Goal: Information Seeking & Learning: Learn about a topic

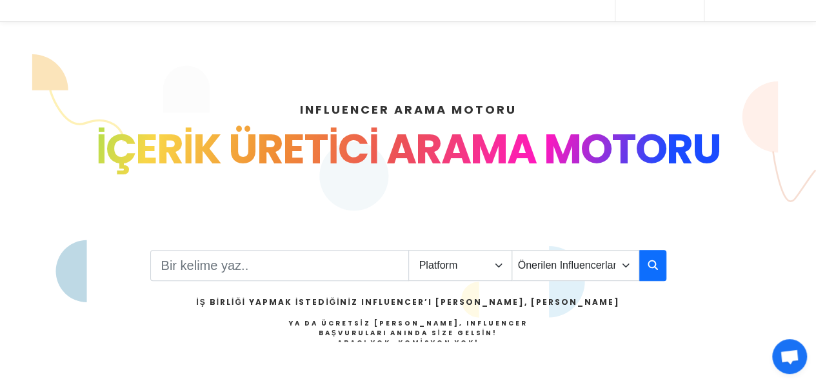
scroll to position [217, 0]
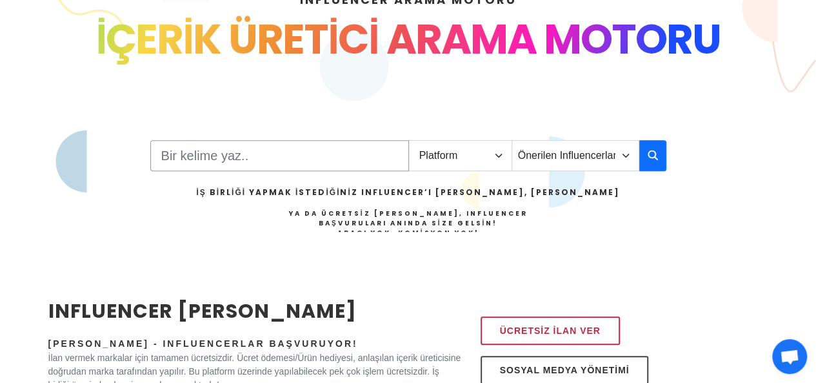
click at [223, 157] on input "Search" at bounding box center [279, 155] width 259 height 31
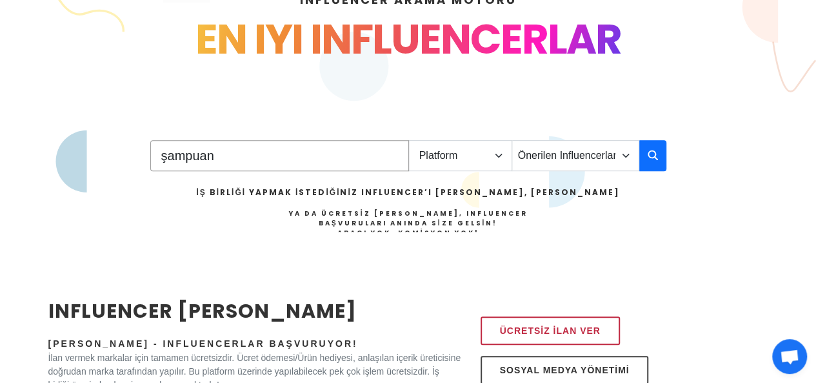
type input "şampuan"
click at [502, 158] on select "Platform Instagram Facebook Youtube Tiktok Twitter Twitch" at bounding box center [460, 155] width 104 height 31
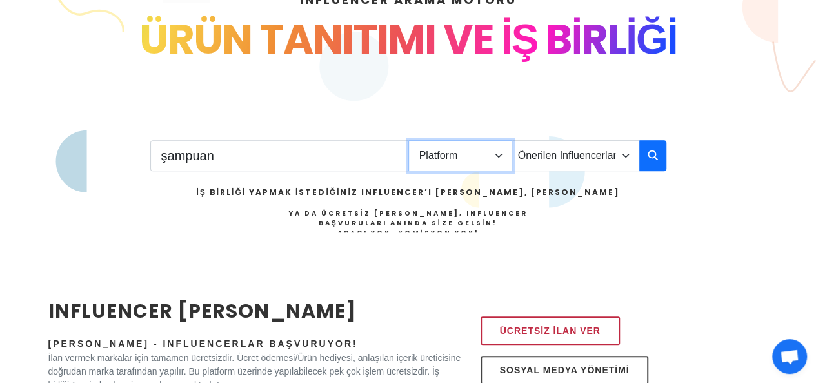
select select "4"
click at [408, 140] on select "Platform Instagram Facebook Youtube Tiktok Twitter Twitch" at bounding box center [460, 155] width 104 height 31
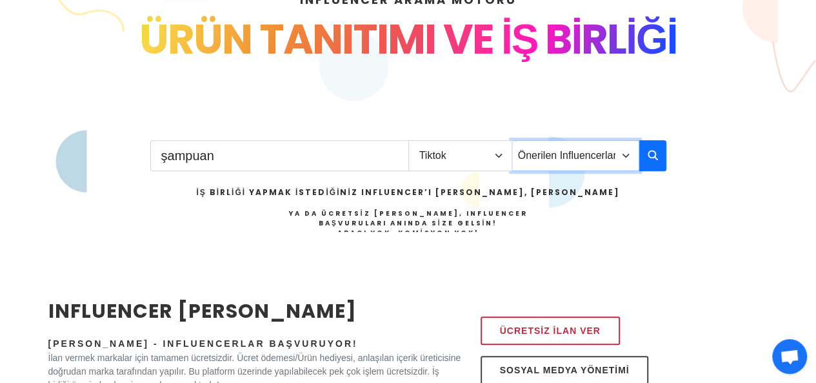
click at [621, 155] on select "Önerilen Influencerlar Aile & Çocuk & Ebeveyn Alışveriş & Giyim & Aksesuar Arab…" at bounding box center [576, 155] width 128 height 31
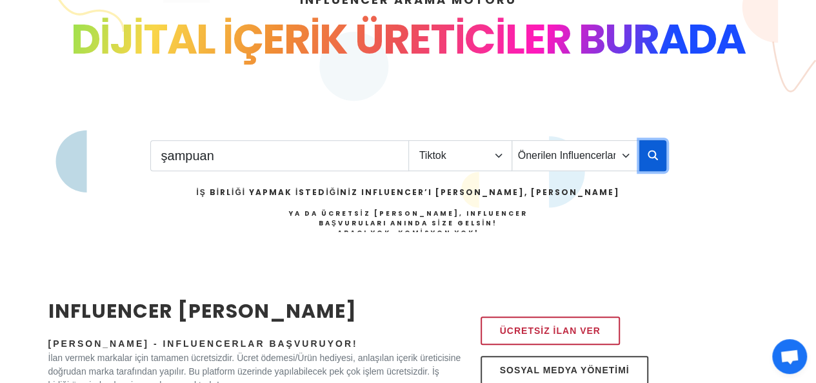
click at [646, 155] on button "button" at bounding box center [652, 155] width 27 height 31
click at [655, 155] on icon "button" at bounding box center [653, 154] width 10 height 15
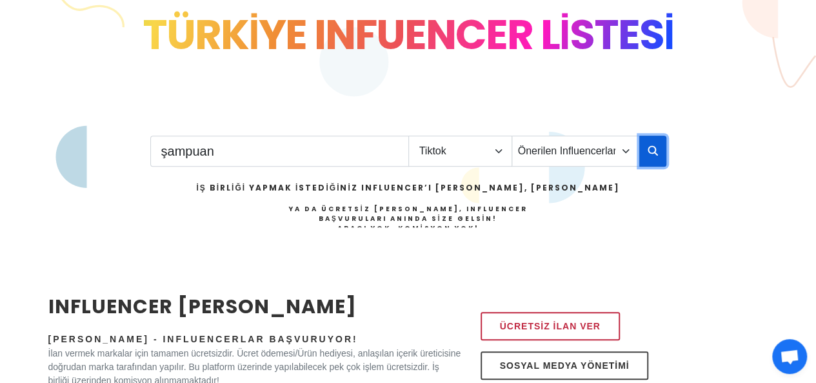
scroll to position [212, 0]
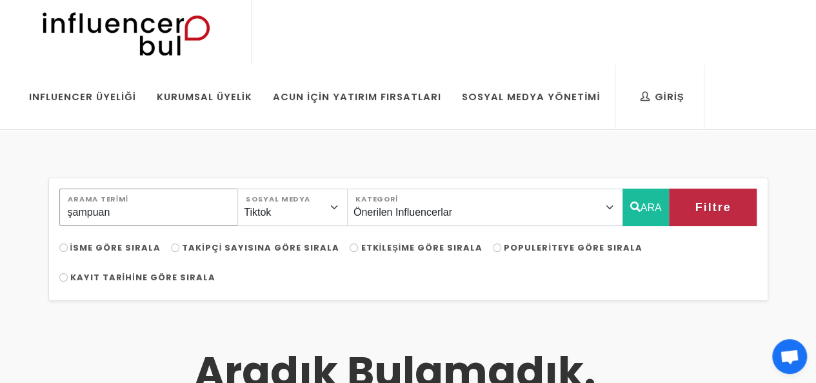
drag, startPoint x: 203, startPoint y: 197, endPoint x: 45, endPoint y: 203, distance: 158.2
click at [723, 219] on button "Filtre" at bounding box center [713, 206] width 88 height 37
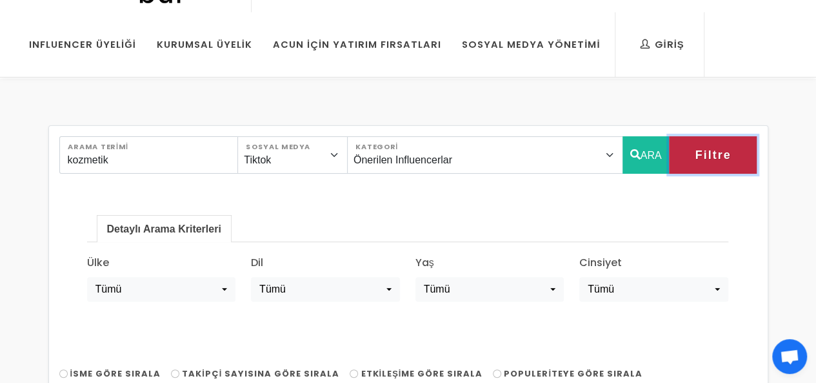
scroll to position [175, 0]
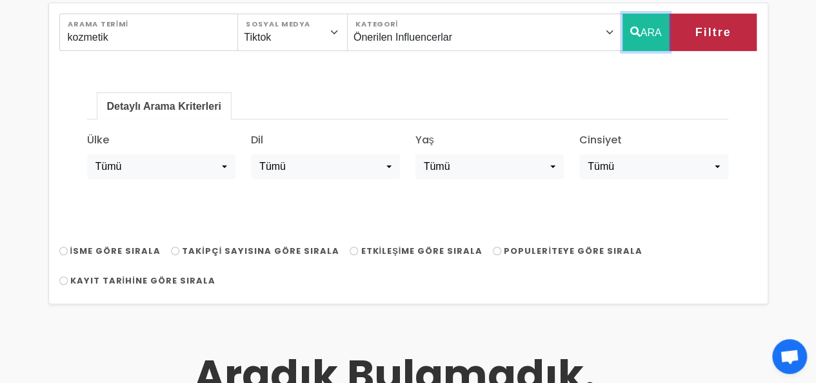
click at [642, 36] on button "ARA" at bounding box center [646, 32] width 47 height 37
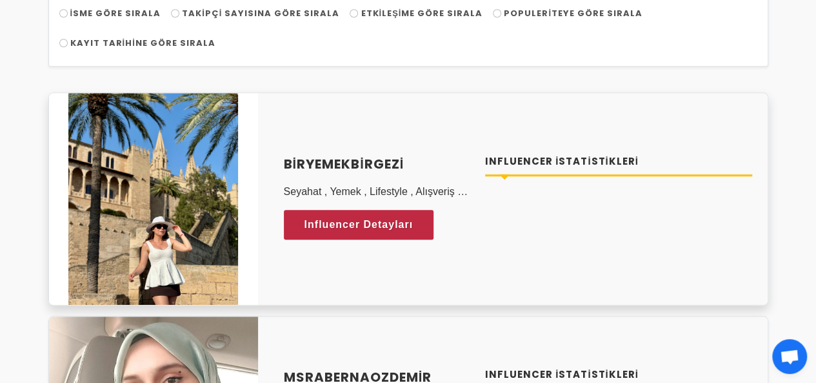
scroll to position [489, 0]
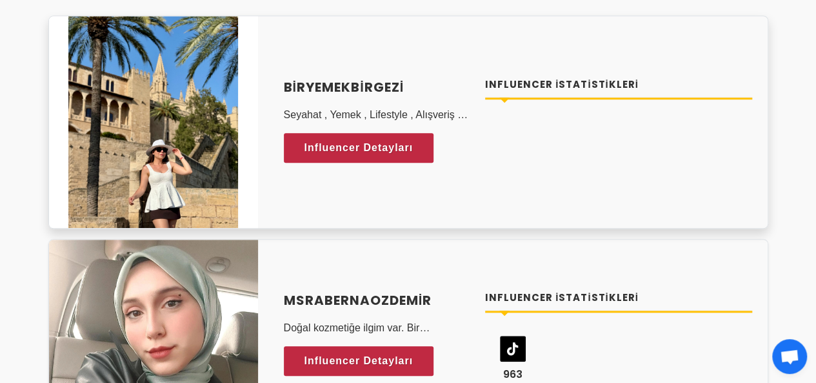
click at [516, 168] on div "biryemekbirgezi Seyahat , Yemek , Lifestyle , Alışveriş , Seyahat Kombinleri , …" at bounding box center [517, 122] width 499 height 121
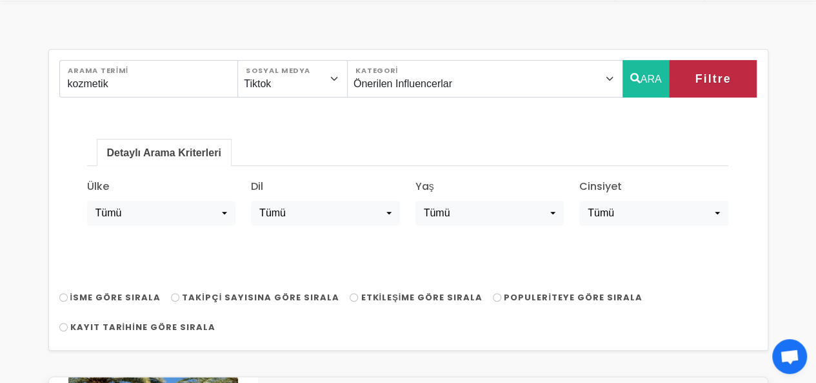
scroll to position [128, 0]
drag, startPoint x: 163, startPoint y: 85, endPoint x: 0, endPoint y: 72, distance: 163.7
type input "makyaj"
click at [631, 83] on icon "button" at bounding box center [635, 78] width 10 height 15
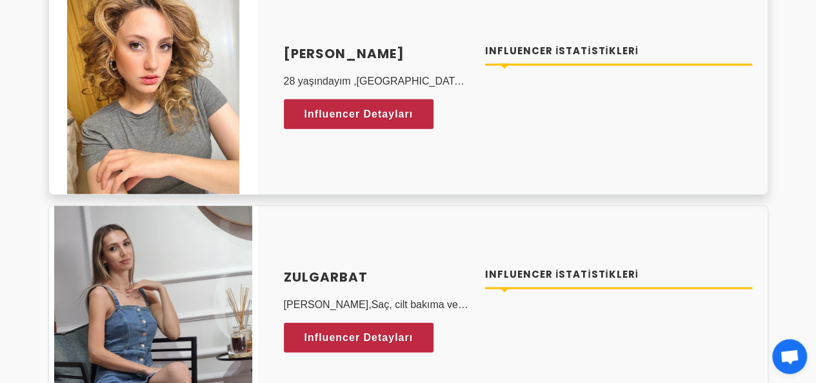
scroll to position [1417, 0]
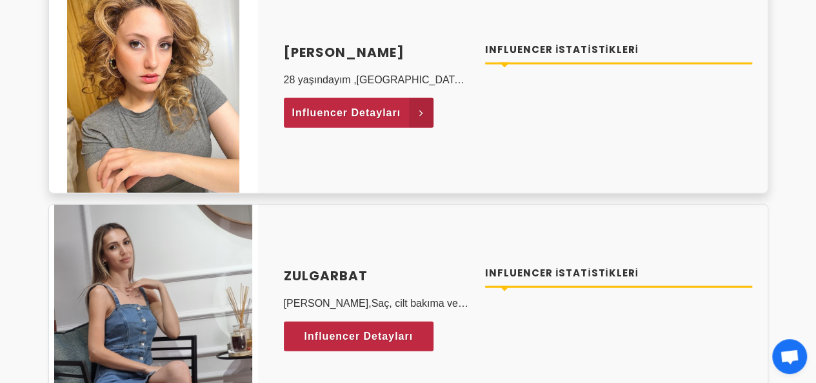
click at [345, 110] on span "Influencer Detayları" at bounding box center [346, 112] width 109 height 19
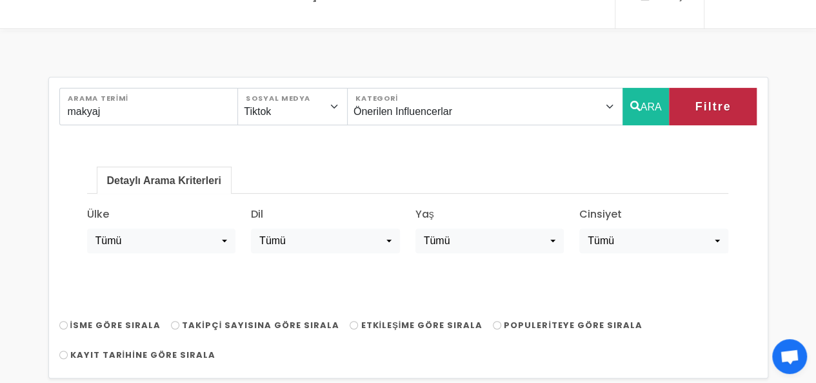
scroll to position [100, 0]
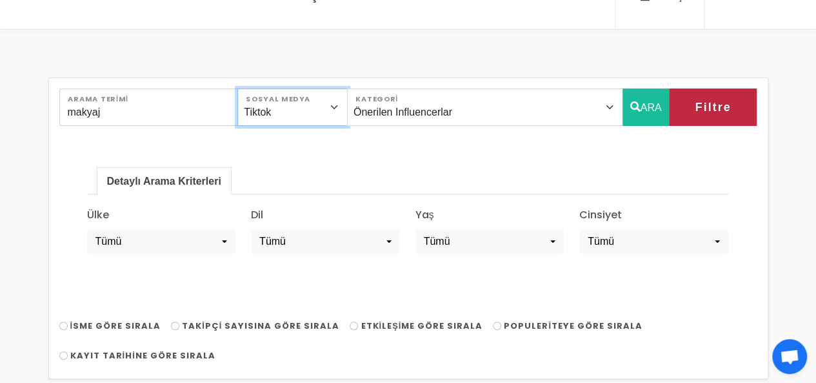
click at [334, 106] on select "Instagram Facebook Youtube Tiktok Twitter Twitch" at bounding box center [292, 106] width 110 height 37
select select "1"
click at [249, 88] on select "Instagram Facebook Youtube Tiktok Twitter Twitch" at bounding box center [292, 106] width 110 height 37
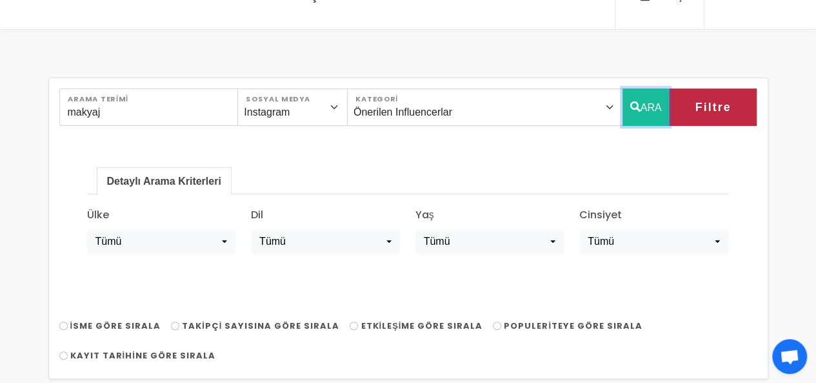
click at [643, 103] on button "ARA" at bounding box center [646, 106] width 47 height 37
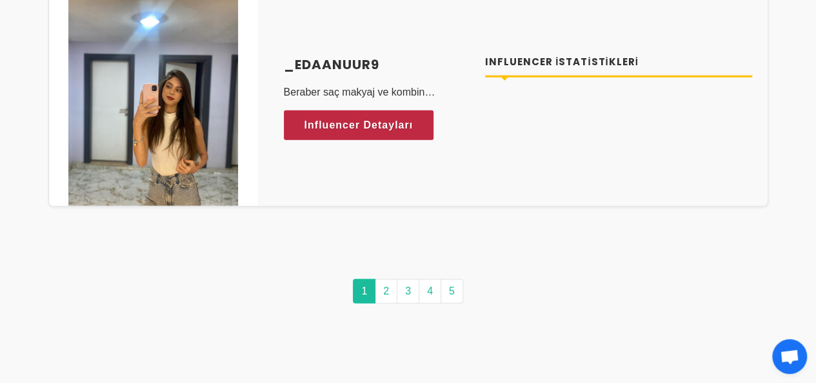
scroll to position [6700, 0]
click at [454, 279] on link "5" at bounding box center [452, 291] width 23 height 25
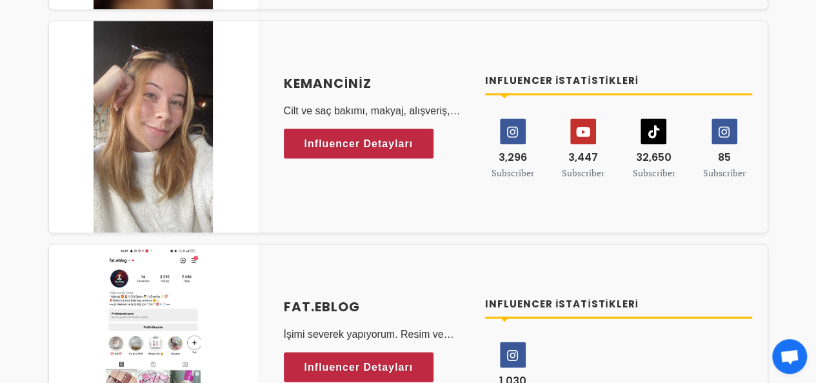
scroll to position [1154, 0]
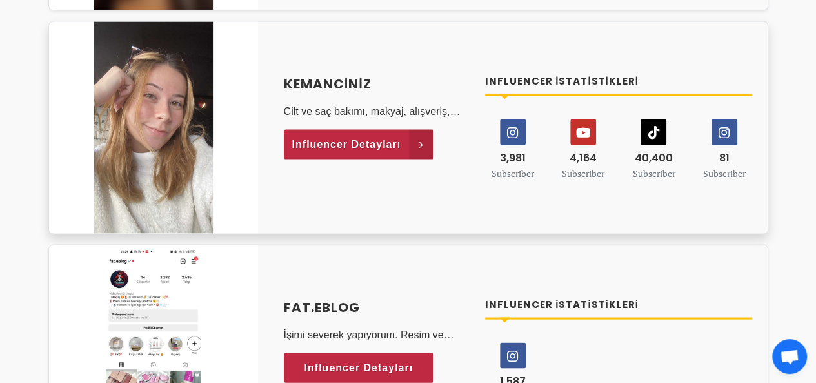
click at [351, 140] on span "Influencer Detayları" at bounding box center [346, 143] width 109 height 19
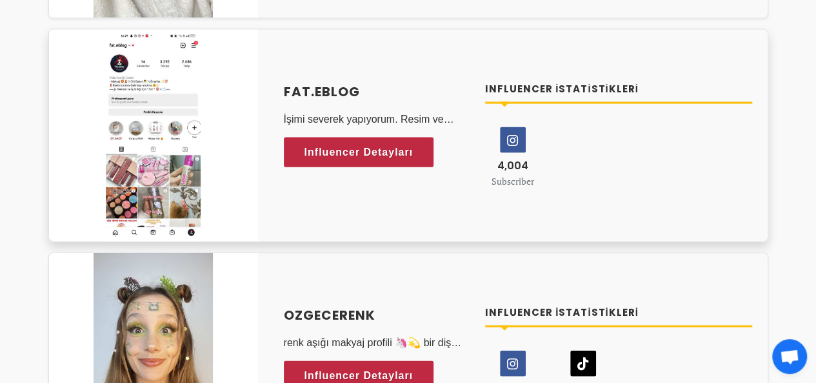
scroll to position [1619, 0]
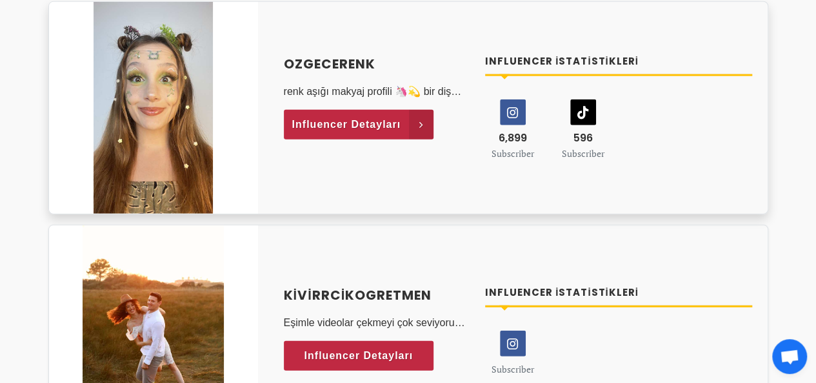
click at [394, 115] on span "Influencer Detayları" at bounding box center [346, 124] width 109 height 19
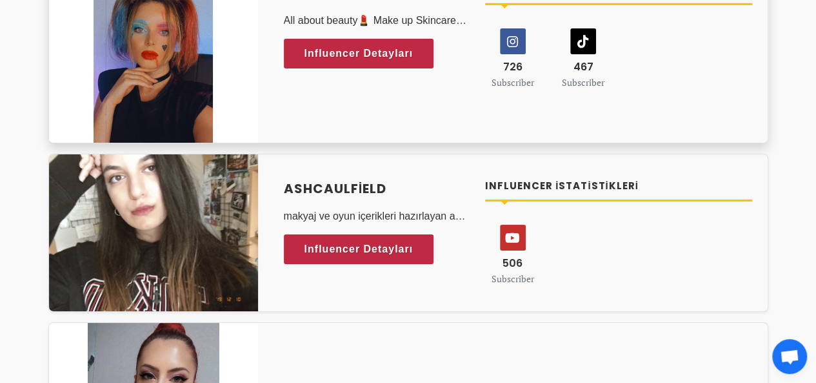
scroll to position [2359, 0]
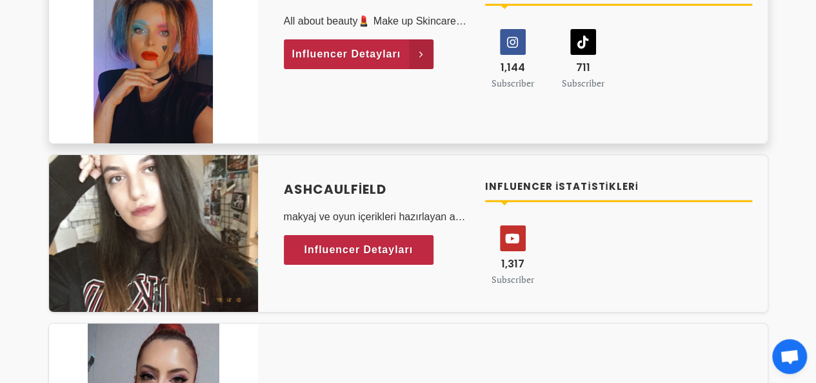
click at [389, 47] on span "Influencer Detayları" at bounding box center [346, 54] width 109 height 19
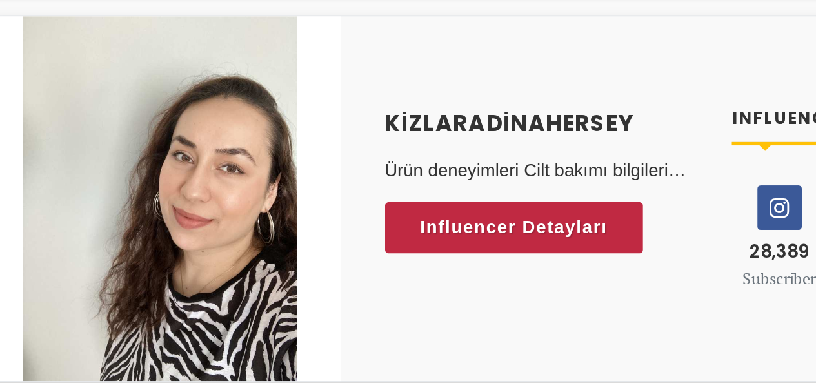
scroll to position [3488, 0]
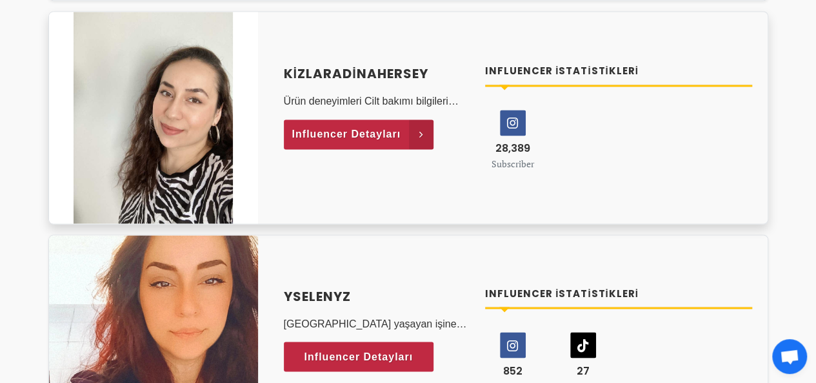
click at [399, 131] on span "Influencer Detayları" at bounding box center [346, 134] width 109 height 19
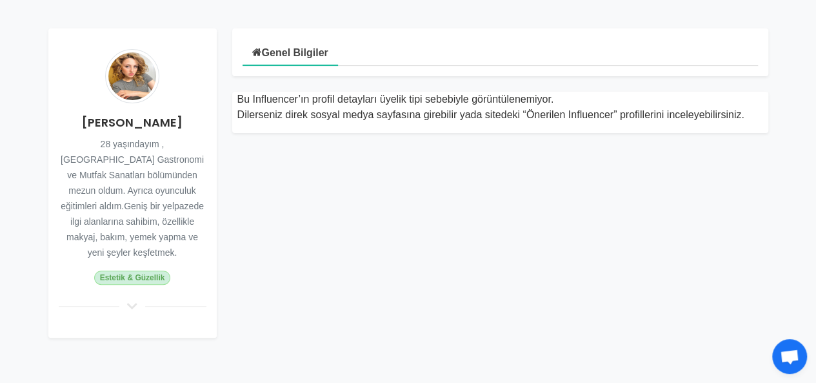
scroll to position [154, 0]
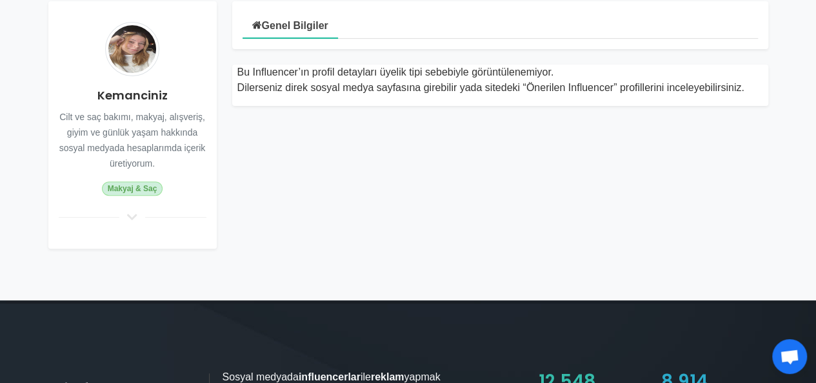
scroll to position [154, 0]
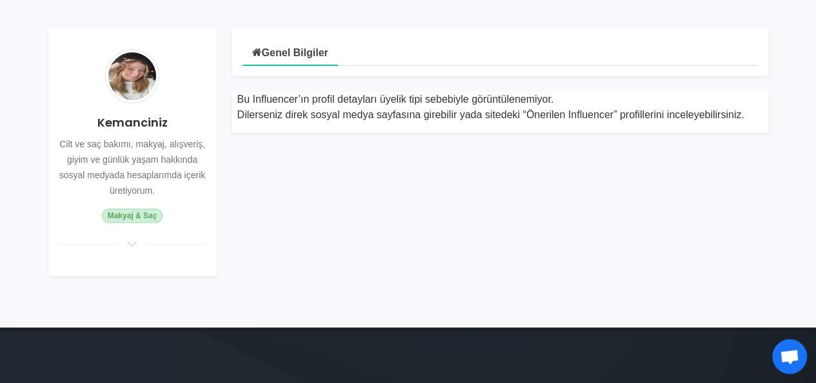
click at [134, 250] on div "Kemanciniz Cilt ve saç bakımı, makyaj, alışveriş, giyim ve günlük yaşam hakkınd…" at bounding box center [132, 151] width 168 height 247
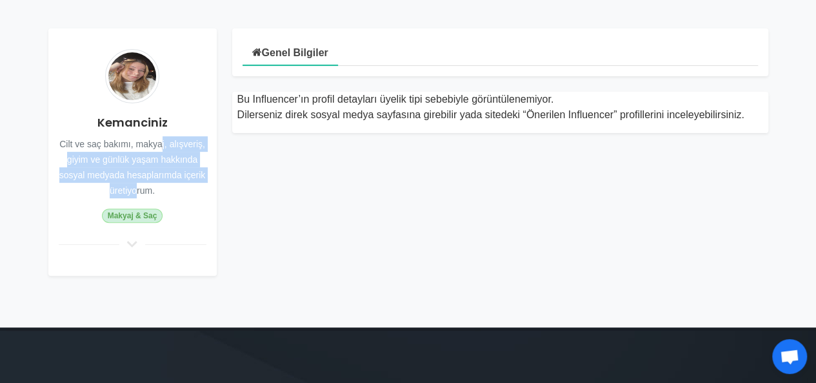
drag, startPoint x: 125, startPoint y: 146, endPoint x: 215, endPoint y: 176, distance: 95.1
click at [215, 176] on div "Kemanciniz Cilt ve saç bakımı, makyaj, alışveriş, giyim ve günlük yaşam hakkınd…" at bounding box center [132, 151] width 168 height 247
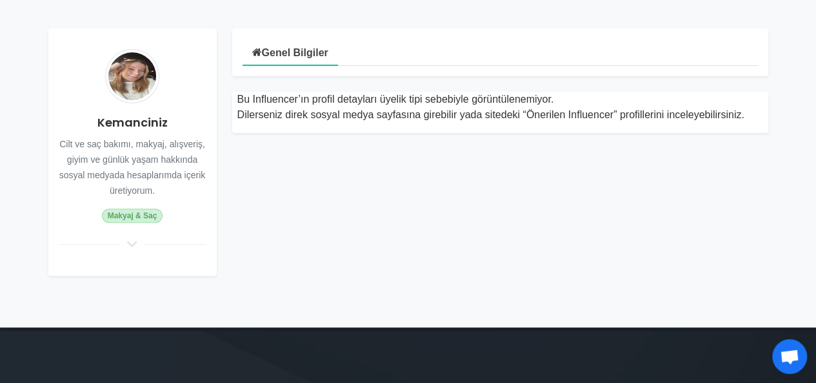
scroll to position [49, 0]
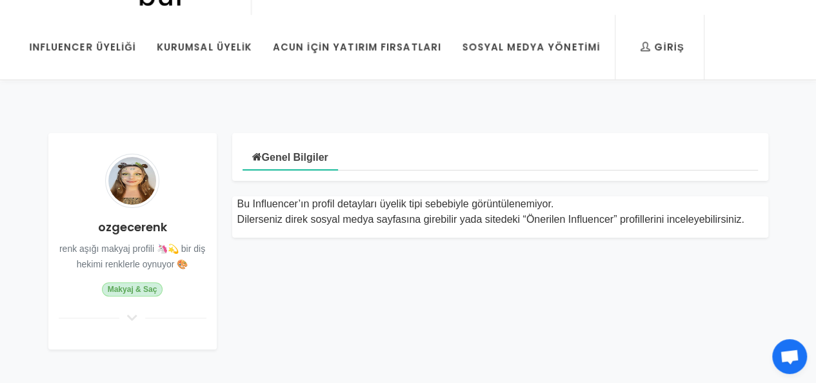
scroll to position [50, 0]
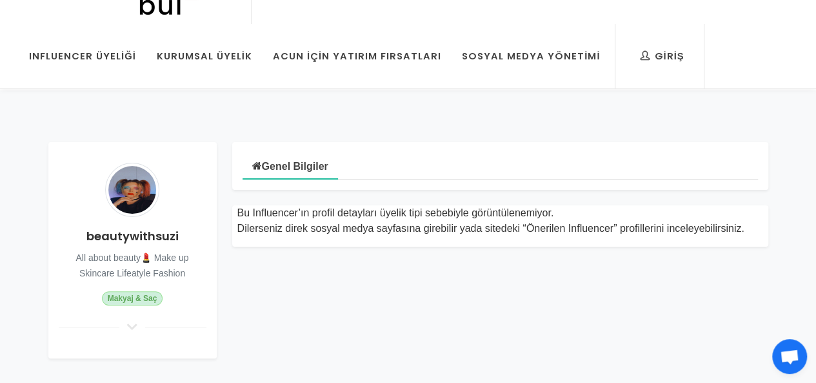
scroll to position [40, 0]
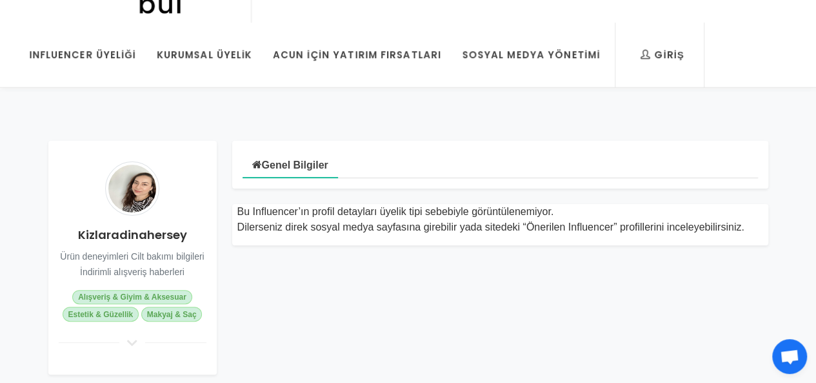
scroll to position [41, 0]
click at [294, 167] on link "Genel Bilgiler" at bounding box center [290, 164] width 95 height 28
click at [143, 265] on div "Kizlaradinahersey Ürün deneyimleri Cilt bakımı bilgileri İndirimli alışveriş ha…" at bounding box center [132, 258] width 168 height 234
click at [132, 343] on icon at bounding box center [132, 343] width 15 height 12
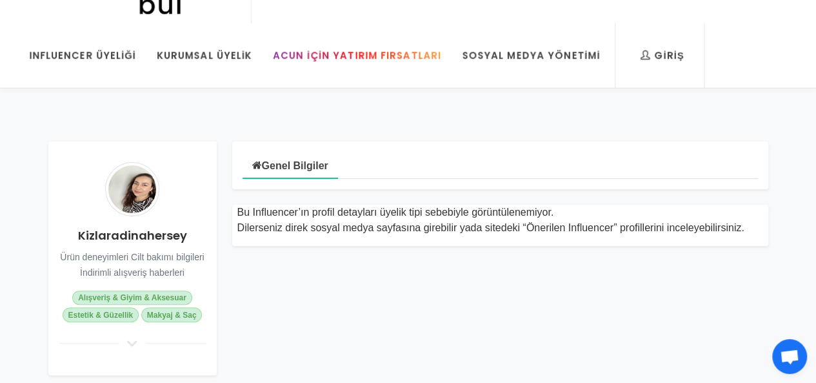
click at [324, 64] on link "Acun İçin Yatırım Fırsatları" at bounding box center [357, 55] width 188 height 65
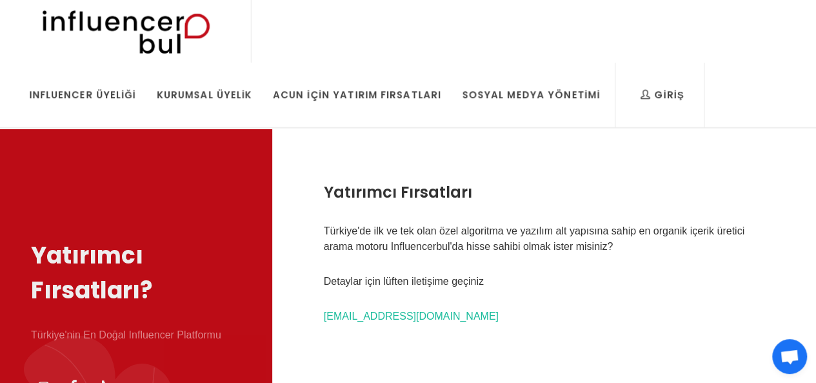
scroll to position [1, 0]
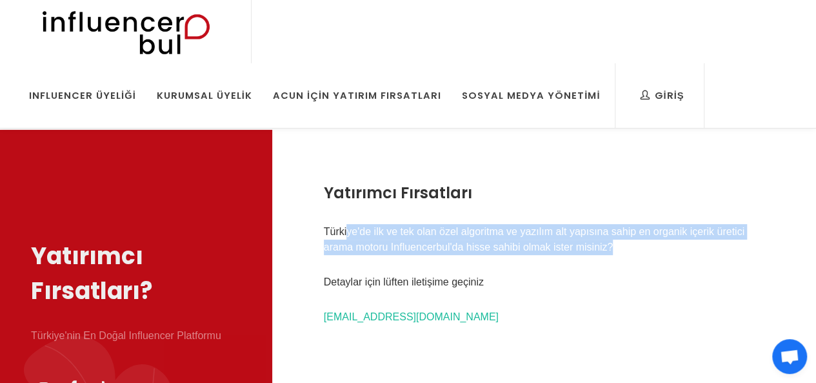
drag, startPoint x: 346, startPoint y: 234, endPoint x: 699, endPoint y: 248, distance: 353.8
click at [699, 248] on p "Türkiye'de ilk ve tek olan özel algoritma ve yazılım alt yapısına sahip en orga…" at bounding box center [544, 239] width 441 height 31
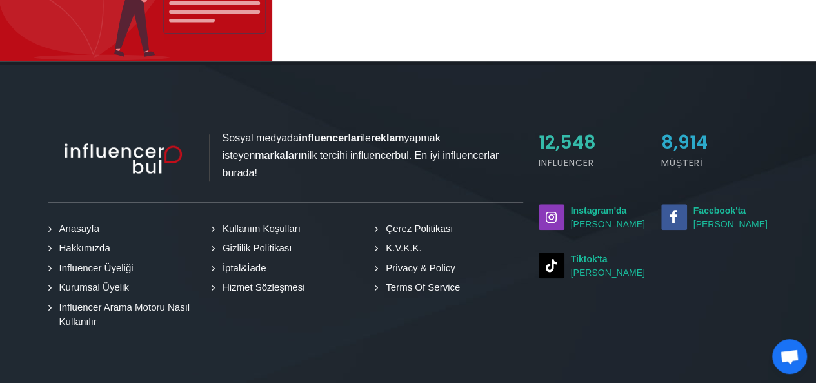
scroll to position [453, 0]
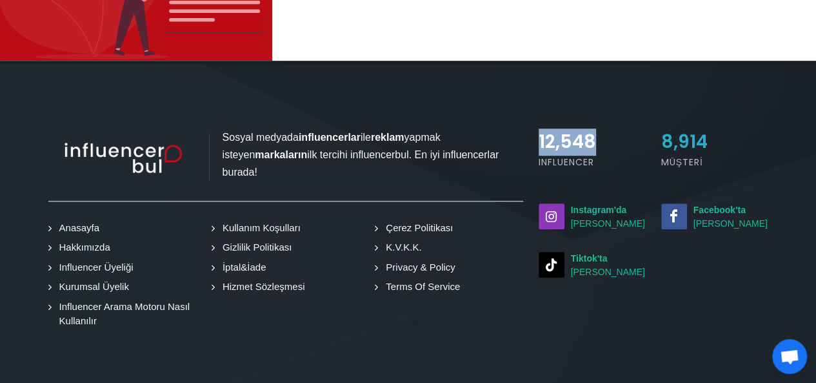
drag, startPoint x: 537, startPoint y: 139, endPoint x: 606, endPoint y: 146, distance: 70.0
click at [606, 146] on div "12,548 Influencer" at bounding box center [592, 158] width 123 height 60
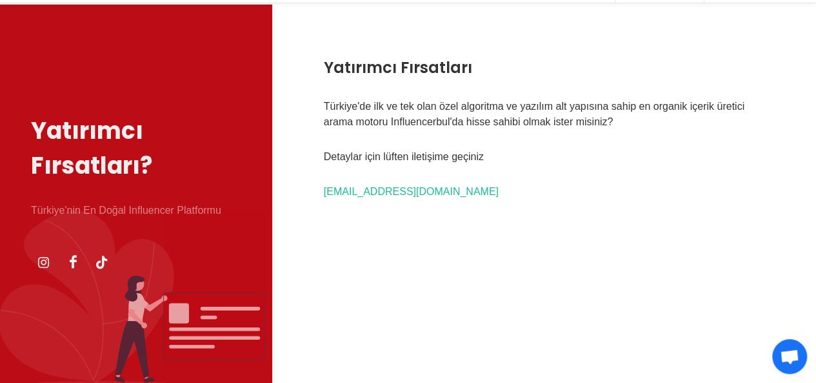
scroll to position [0, 0]
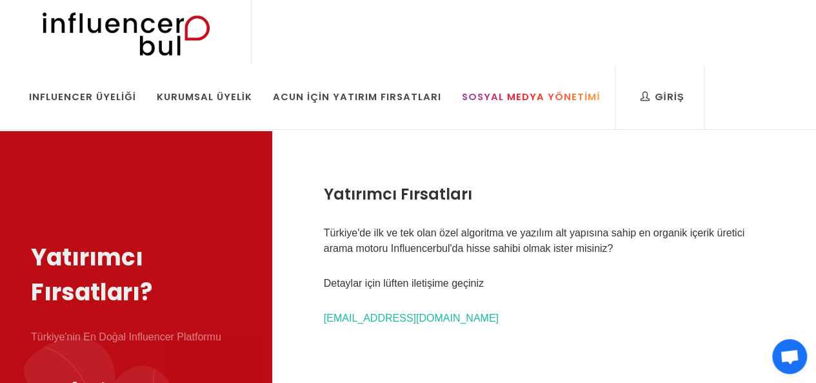
click at [553, 94] on div "Sosyal Medya Yönetimi" at bounding box center [531, 97] width 138 height 14
